Goal: Information Seeking & Learning: Learn about a topic

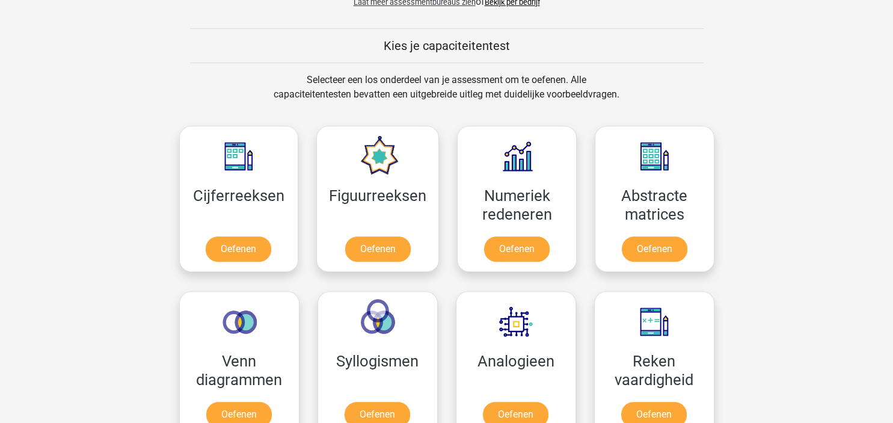
scroll to position [445, 0]
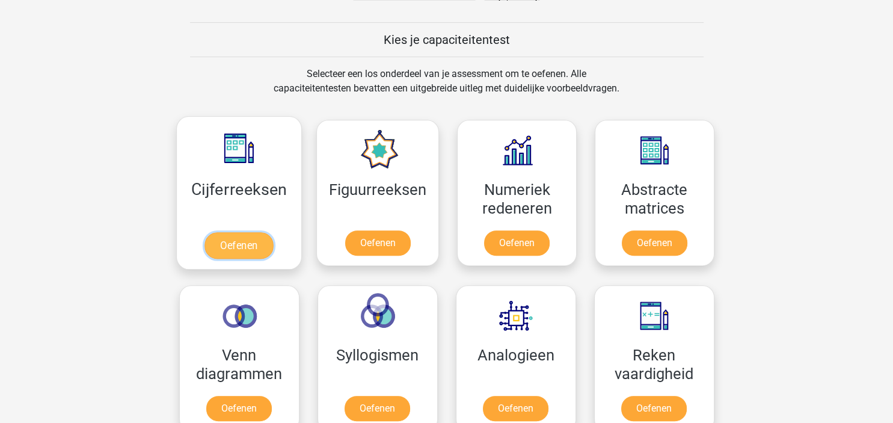
click at [239, 248] on link "Oefenen" at bounding box center [239, 245] width 69 height 26
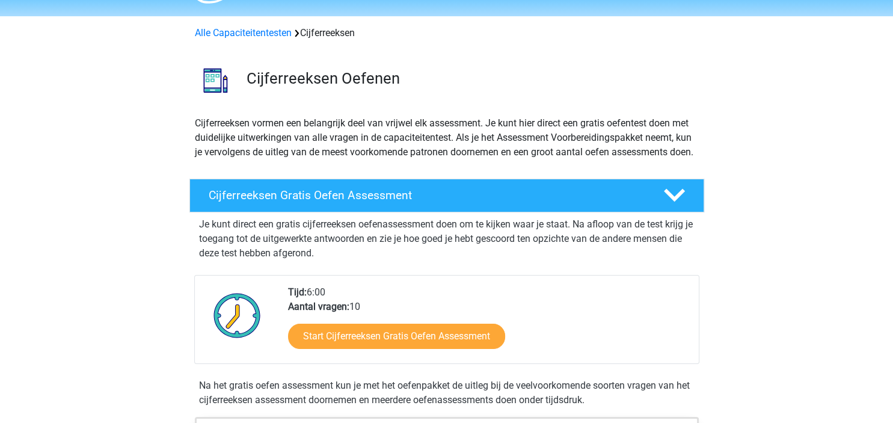
scroll to position [63, 0]
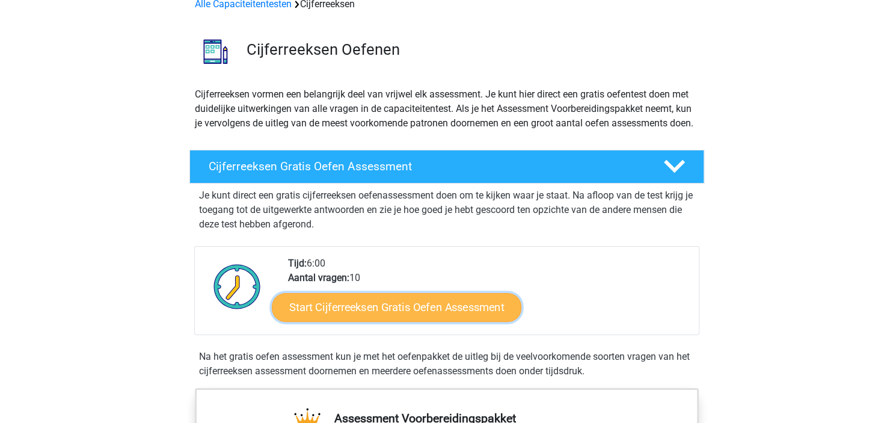
click at [386, 314] on link "Start Cijferreeksen Gratis Oefen Assessment" at bounding box center [397, 306] width 250 height 29
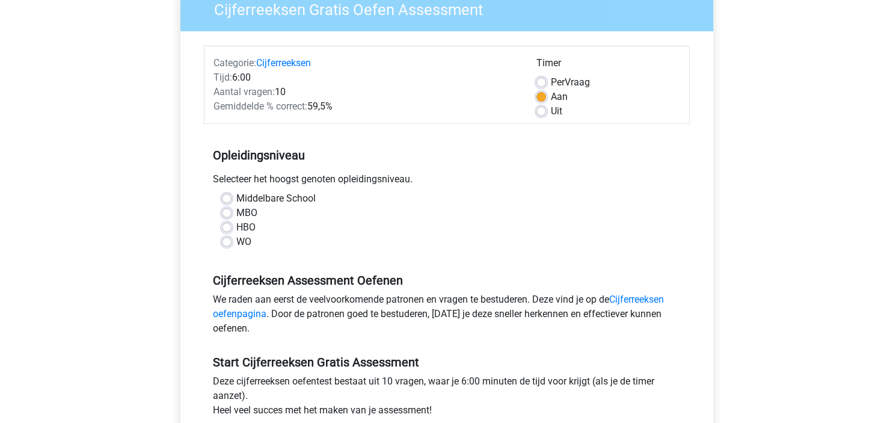
scroll to position [127, 0]
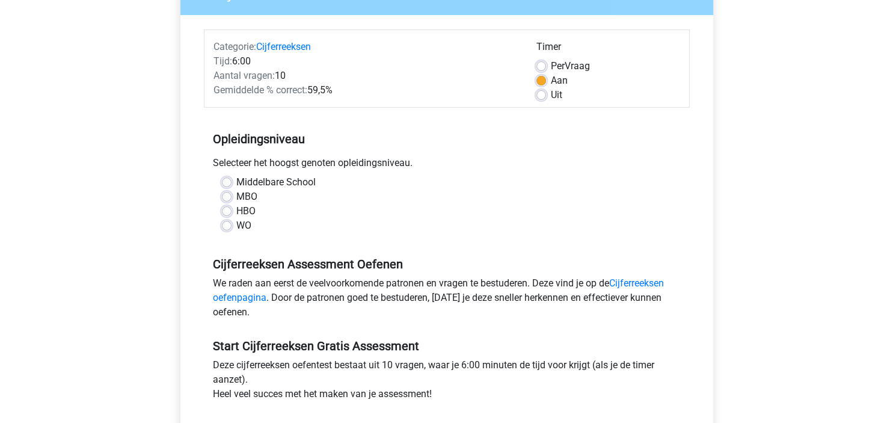
click at [236, 222] on label "WO" at bounding box center [243, 225] width 15 height 14
click at [227, 222] on input "WO" at bounding box center [227, 224] width 10 height 12
radio input "true"
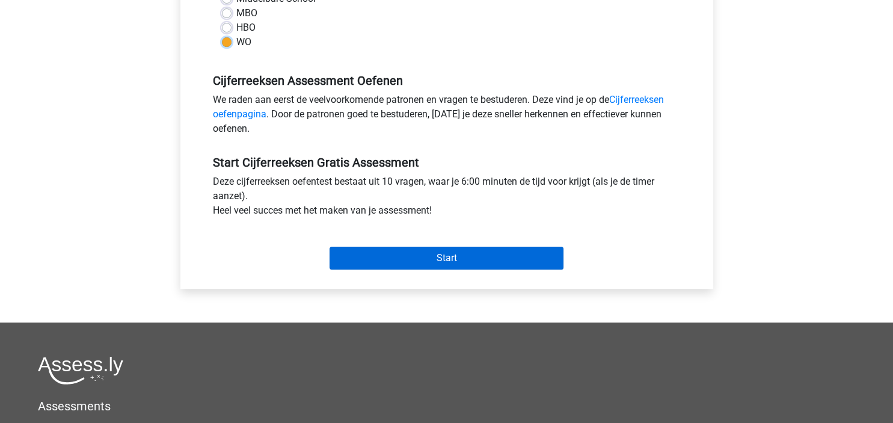
scroll to position [318, 0]
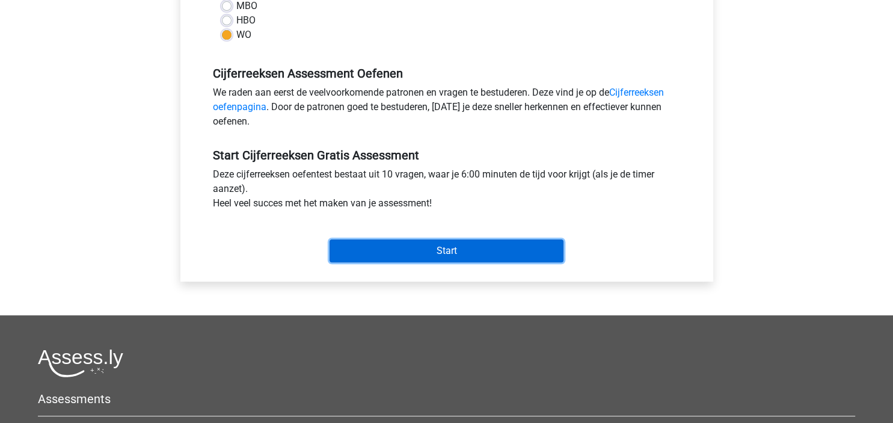
click at [409, 249] on input "Start" at bounding box center [447, 250] width 234 height 23
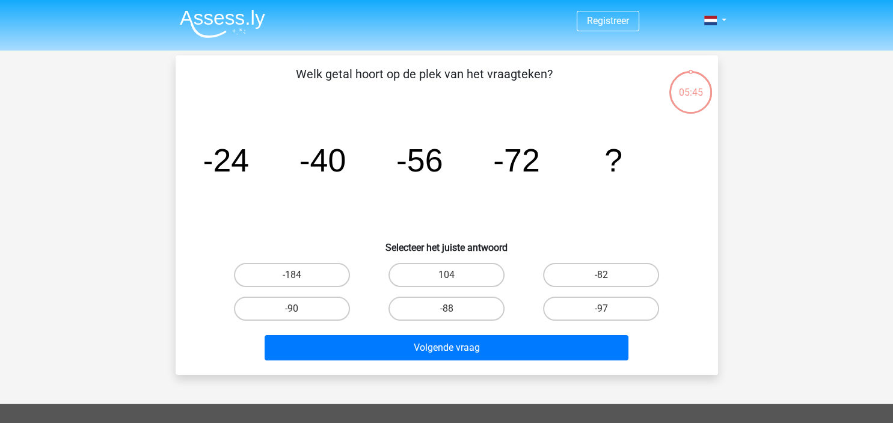
click at [454, 310] on input "-88" at bounding box center [450, 313] width 8 height 8
radio input "true"
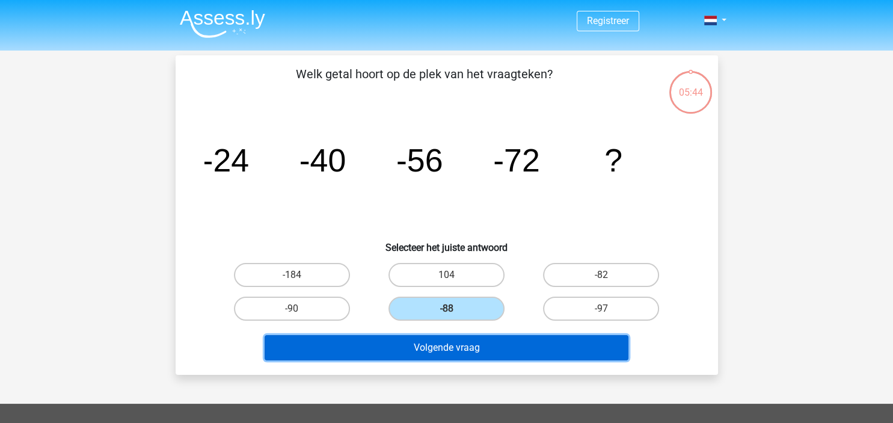
click at [447, 345] on button "Volgende vraag" at bounding box center [447, 347] width 364 height 25
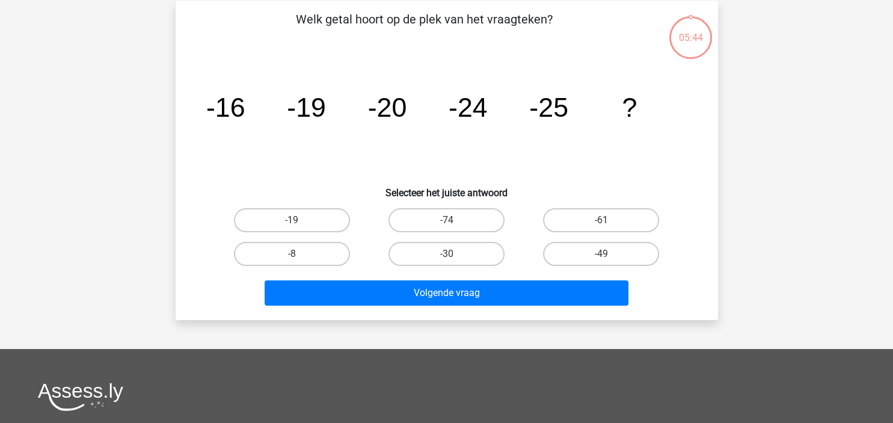
scroll to position [55, 0]
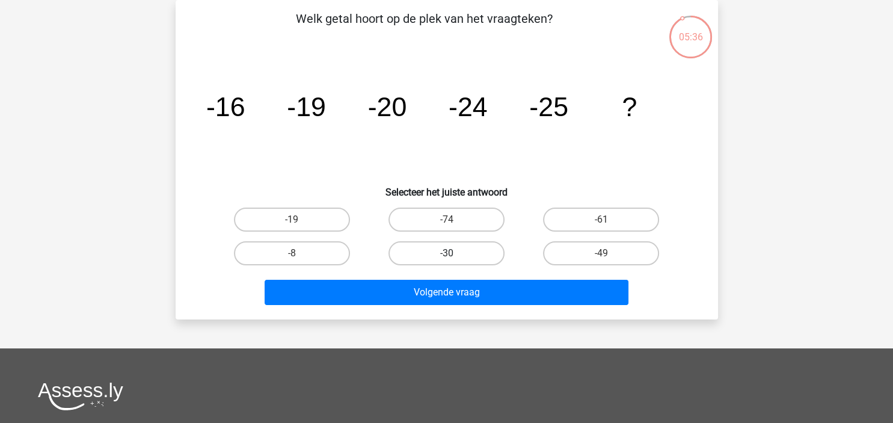
click at [433, 247] on label "-30" at bounding box center [447, 253] width 116 height 24
click at [446, 253] on input "-30" at bounding box center [450, 257] width 8 height 8
radio input "true"
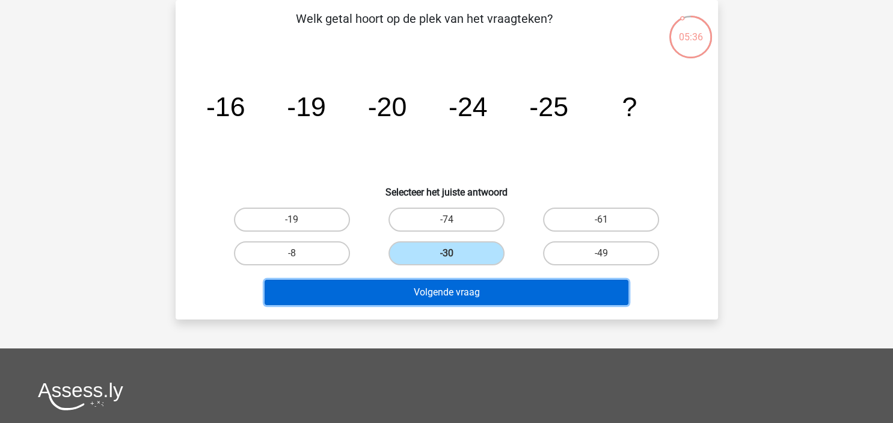
click at [452, 293] on button "Volgende vraag" at bounding box center [447, 292] width 364 height 25
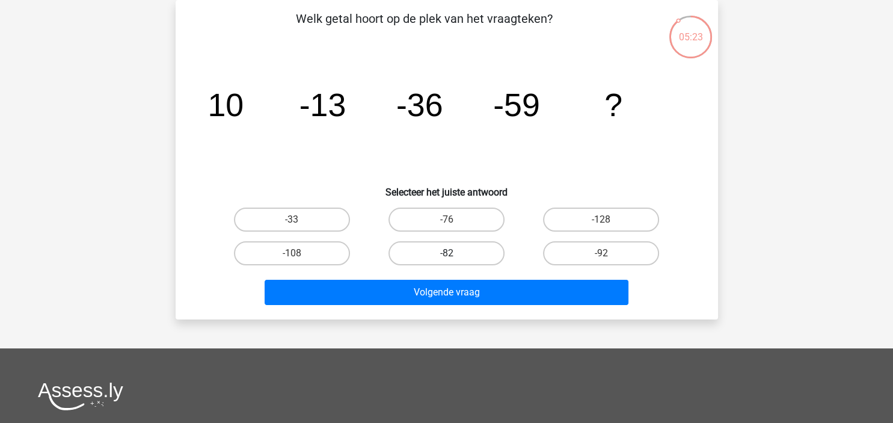
click at [422, 253] on label "-82" at bounding box center [447, 253] width 116 height 24
click at [446, 253] on input "-82" at bounding box center [450, 257] width 8 height 8
radio input "true"
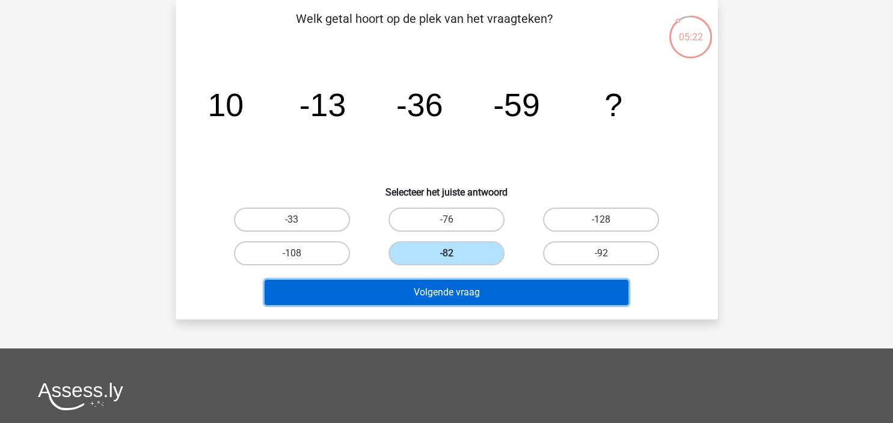
click at [431, 289] on button "Volgende vraag" at bounding box center [447, 292] width 364 height 25
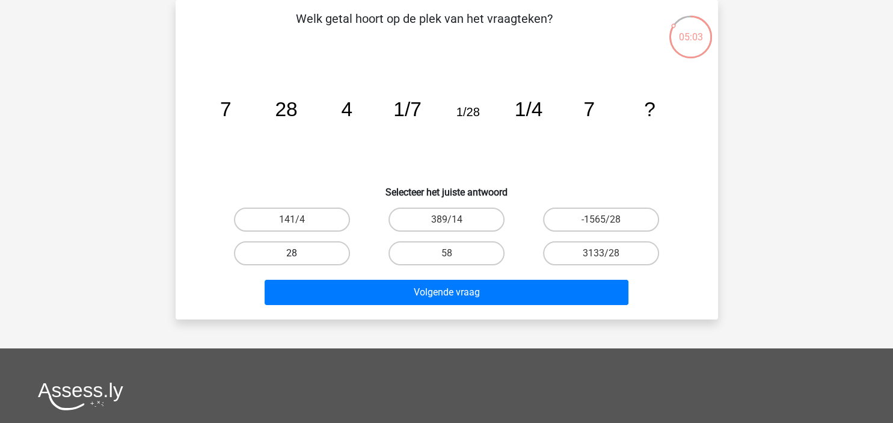
click at [290, 254] on label "28" at bounding box center [292, 253] width 116 height 24
click at [292, 254] on input "28" at bounding box center [296, 257] width 8 height 8
radio input "true"
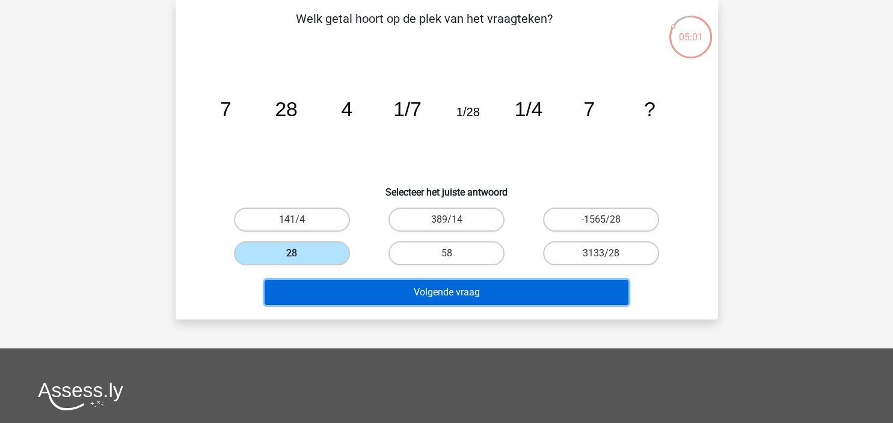
click at [443, 298] on button "Volgende vraag" at bounding box center [447, 292] width 364 height 25
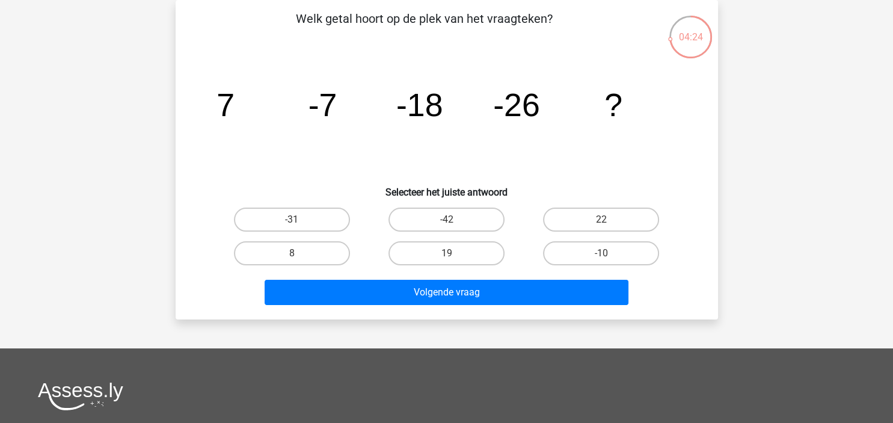
click at [297, 221] on input "-31" at bounding box center [296, 224] width 8 height 8
radio input "true"
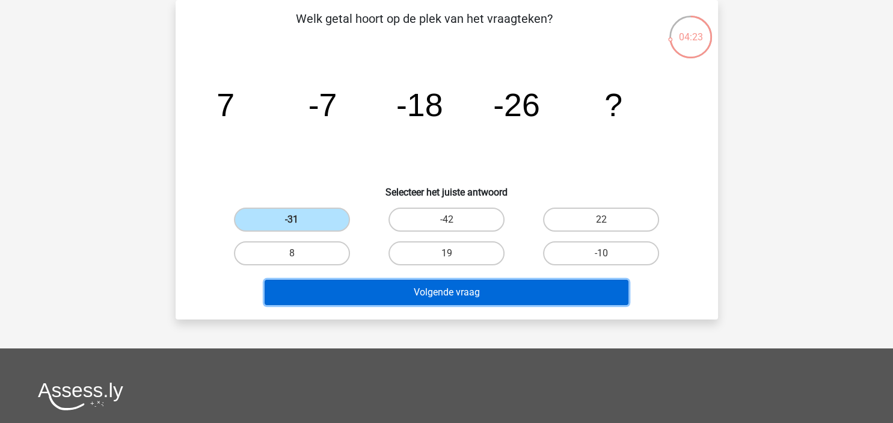
click at [389, 302] on button "Volgende vraag" at bounding box center [447, 292] width 364 height 25
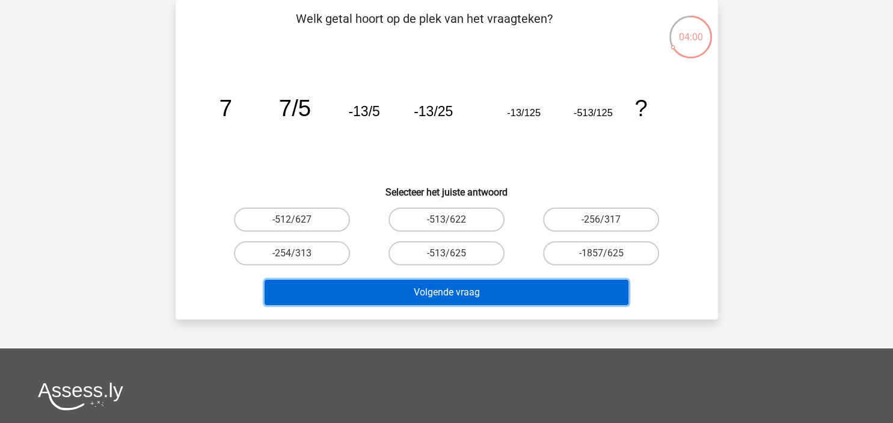
click at [471, 298] on button "Volgende vraag" at bounding box center [447, 292] width 364 height 25
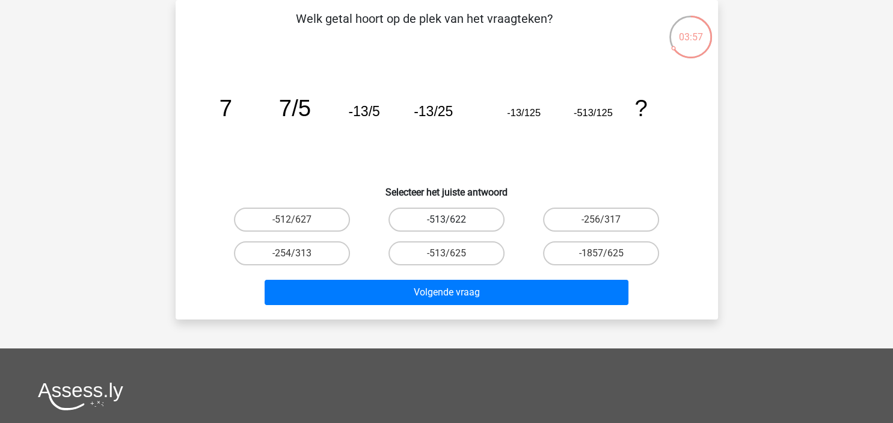
click at [446, 216] on label "-513/622" at bounding box center [447, 220] width 116 height 24
click at [446, 220] on input "-513/622" at bounding box center [450, 224] width 8 height 8
radio input "true"
click at [570, 251] on label "-1857/625" at bounding box center [601, 253] width 116 height 24
click at [602, 253] on input "-1857/625" at bounding box center [606, 257] width 8 height 8
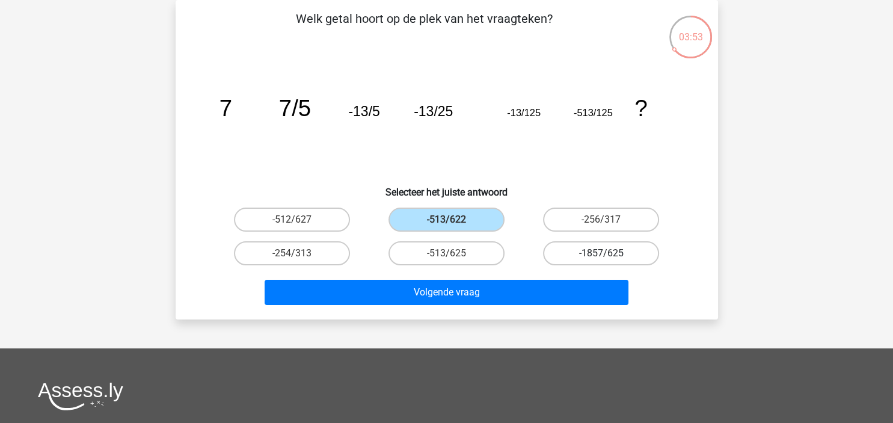
radio input "true"
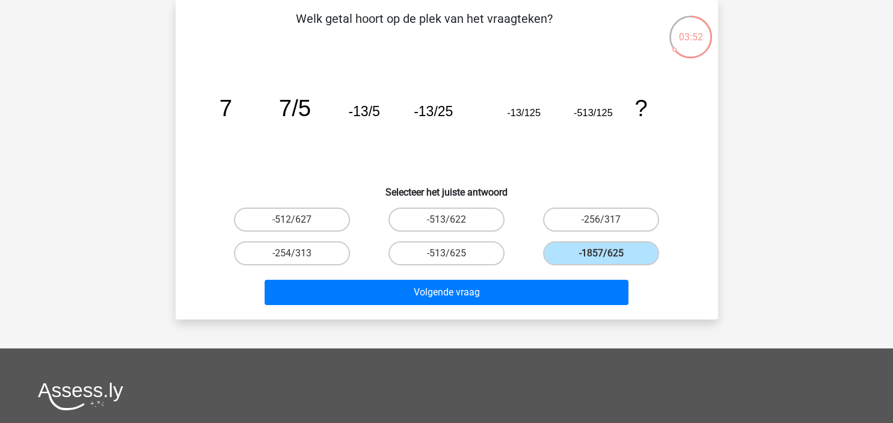
click at [529, 304] on div "Volgende vraag" at bounding box center [447, 295] width 464 height 30
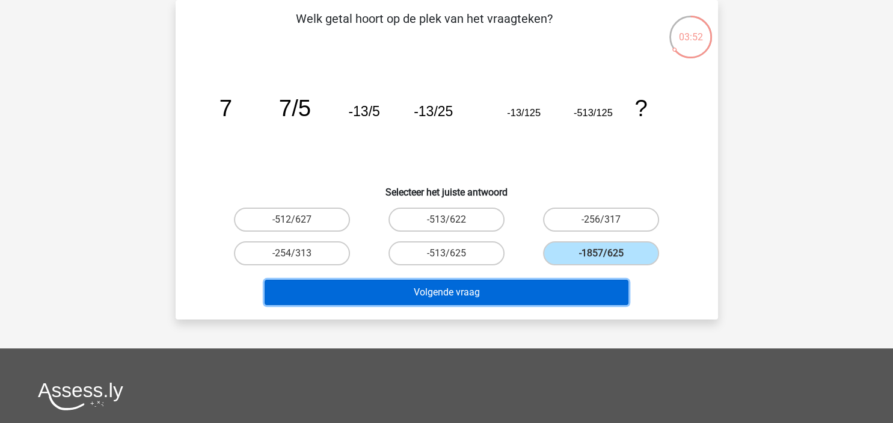
click at [525, 291] on button "Volgende vraag" at bounding box center [447, 292] width 364 height 25
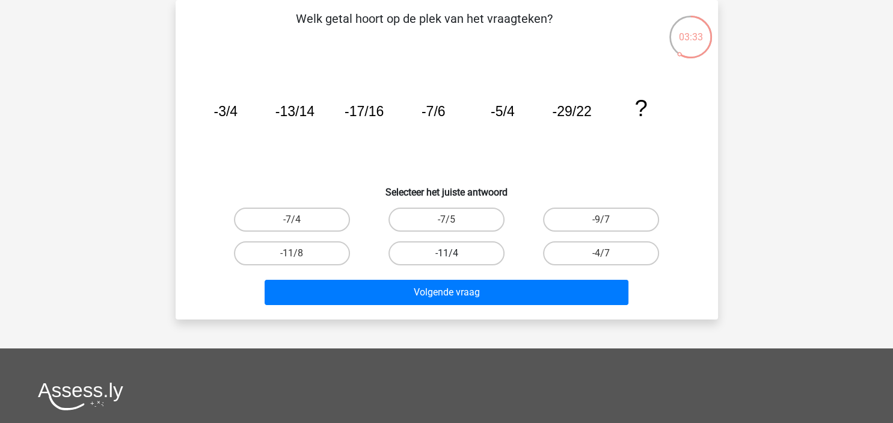
click at [435, 256] on label "-11/4" at bounding box center [447, 253] width 116 height 24
click at [446, 256] on input "-11/4" at bounding box center [450, 257] width 8 height 8
radio input "true"
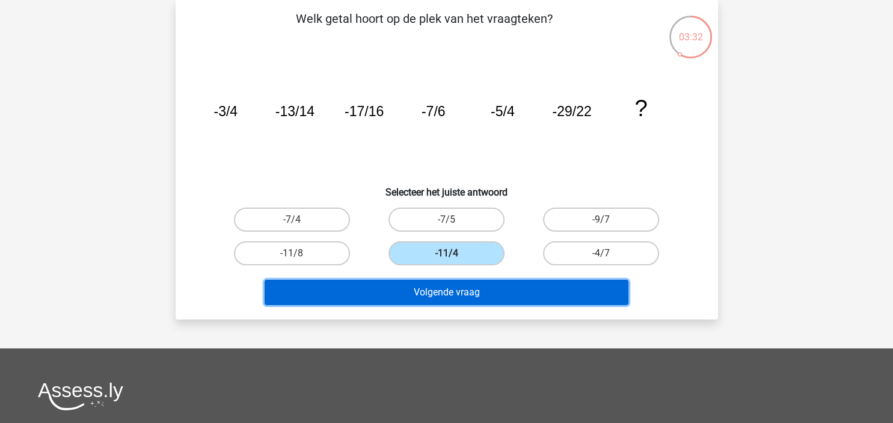
click at [456, 301] on button "Volgende vraag" at bounding box center [447, 292] width 364 height 25
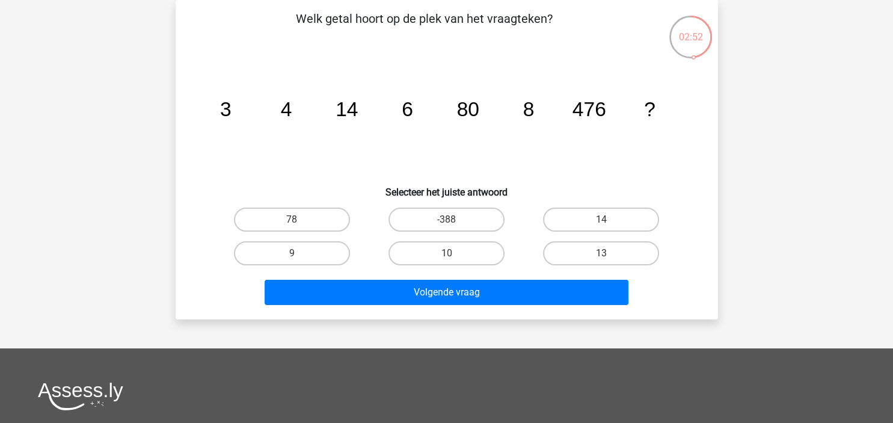
click at [602, 258] on input "13" at bounding box center [606, 257] width 8 height 8
radio input "true"
click at [597, 250] on label "13" at bounding box center [601, 253] width 116 height 24
click at [602, 253] on input "13" at bounding box center [606, 257] width 8 height 8
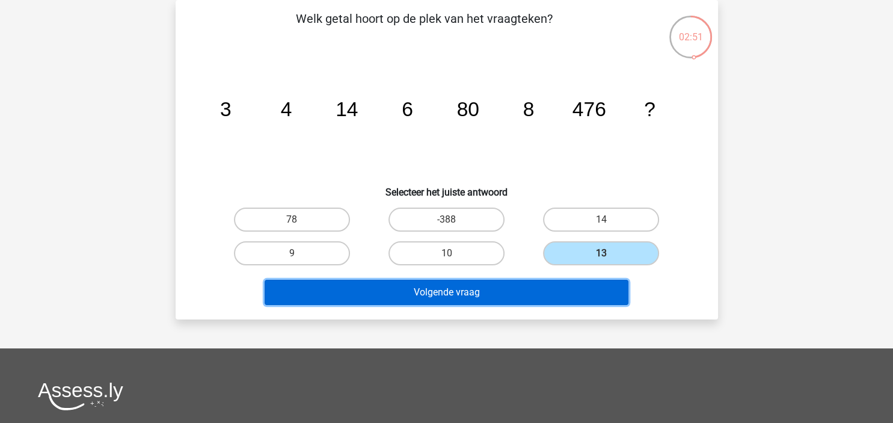
click at [468, 293] on button "Volgende vraag" at bounding box center [447, 292] width 364 height 25
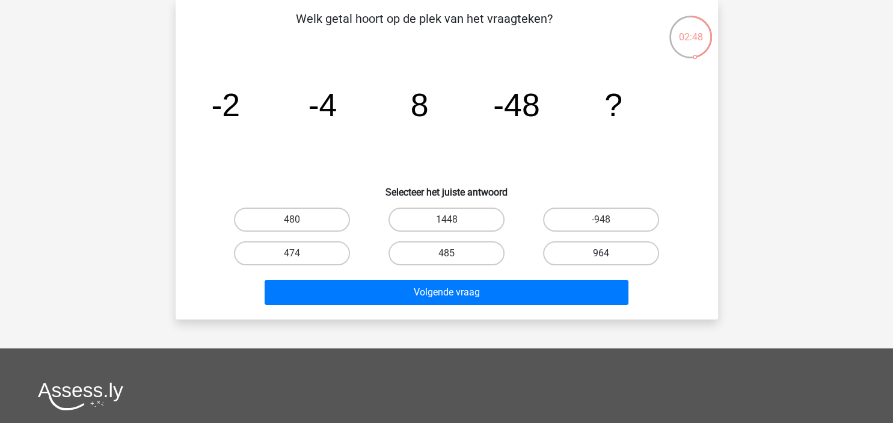
drag, startPoint x: 600, startPoint y: 246, endPoint x: 583, endPoint y: 256, distance: 19.4
click at [600, 245] on label "964" at bounding box center [601, 253] width 116 height 24
click at [602, 253] on input "964" at bounding box center [606, 257] width 8 height 8
radio input "true"
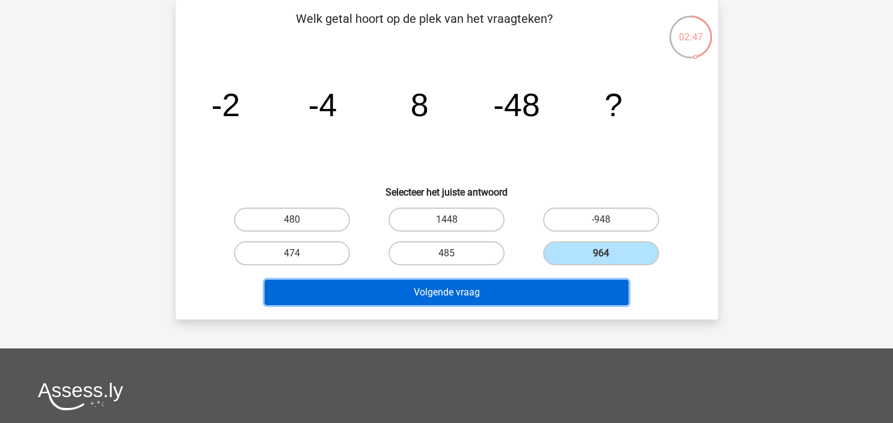
click at [488, 295] on button "Volgende vraag" at bounding box center [447, 292] width 364 height 25
